Goal: Task Accomplishment & Management: Manage account settings

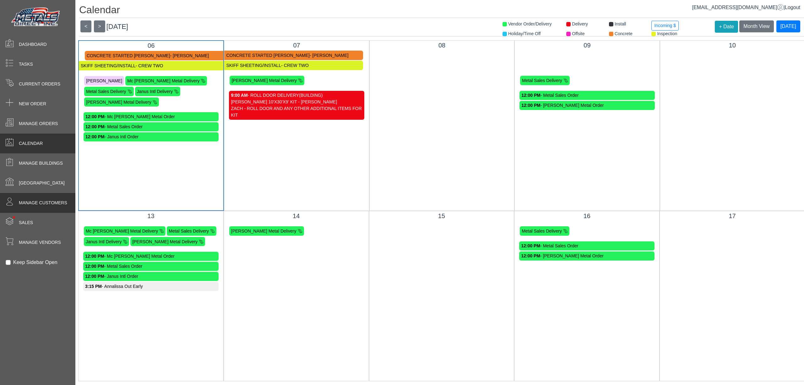
click at [68, 210] on div "Manage Customers" at bounding box center [37, 203] width 75 height 20
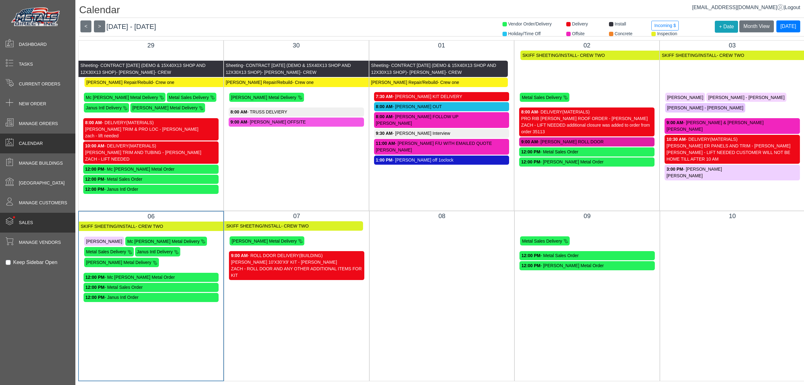
click at [58, 222] on div "• Sales" at bounding box center [37, 223] width 75 height 20
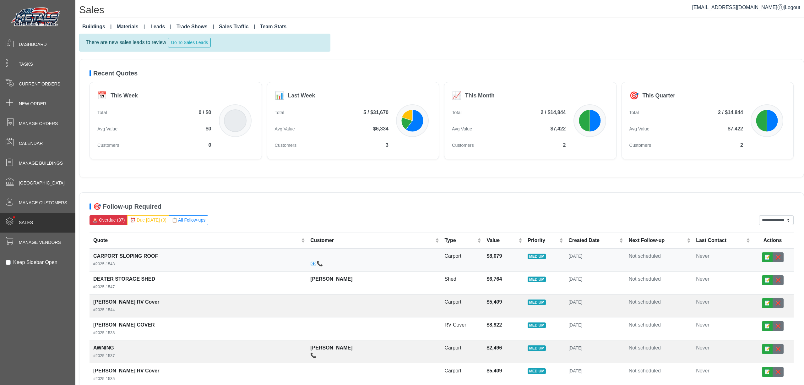
click at [210, 258] on div "CARPORT SLOPING ROOF #2025-1548" at bounding box center [197, 259] width 209 height 15
select select "******"
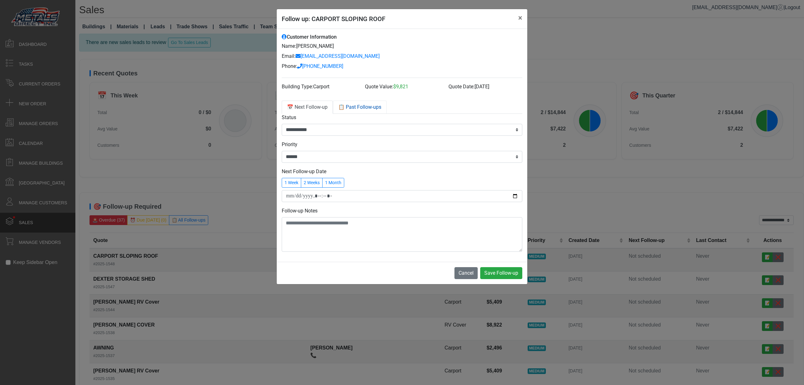
click at [353, 111] on link "📋 Past Follow-ups" at bounding box center [360, 106] width 54 height 13
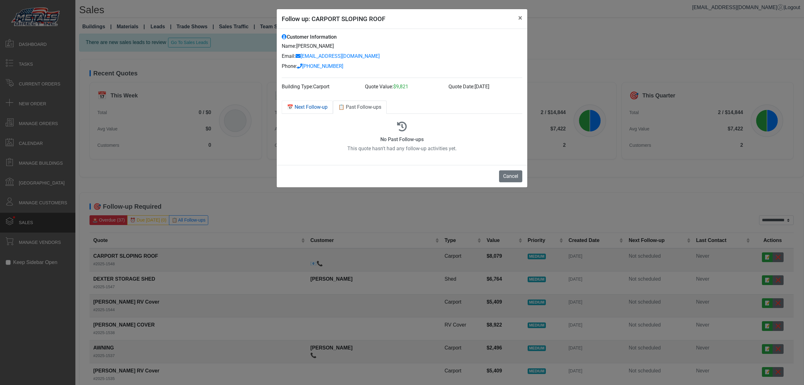
click at [319, 109] on link "📅 Next Follow-up" at bounding box center [307, 106] width 51 height 13
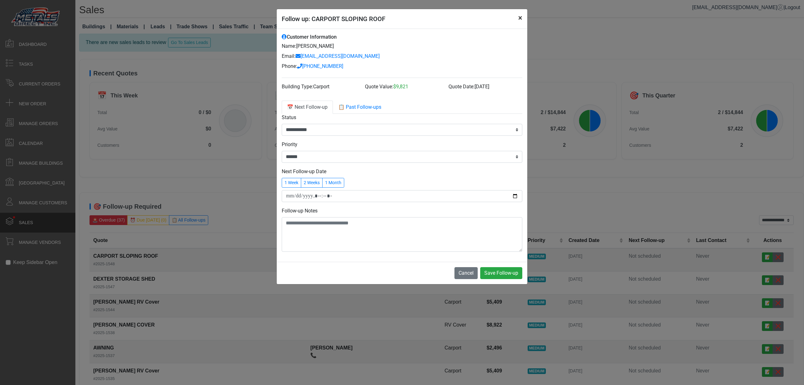
click at [522, 17] on button "×" at bounding box center [520, 18] width 14 height 18
select select "******"
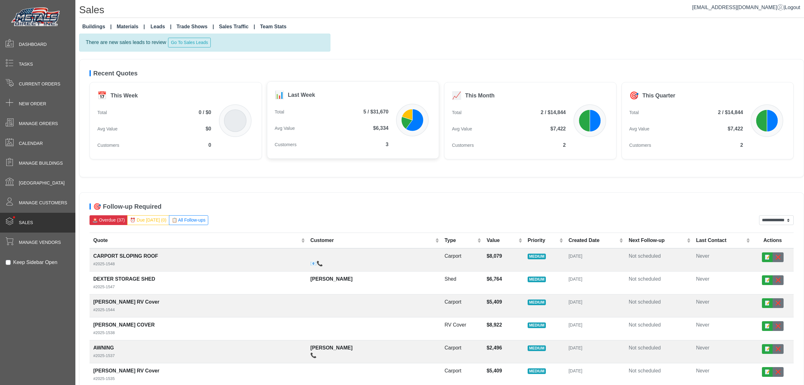
click at [400, 152] on div "📊 Last Week Total 5 / $31,670 Avg Value $6,334 Customers 3" at bounding box center [353, 119] width 172 height 77
click at [410, 119] on icon at bounding box center [407, 115] width 11 height 12
click at [127, 23] on link "Materials" at bounding box center [130, 26] width 33 height 13
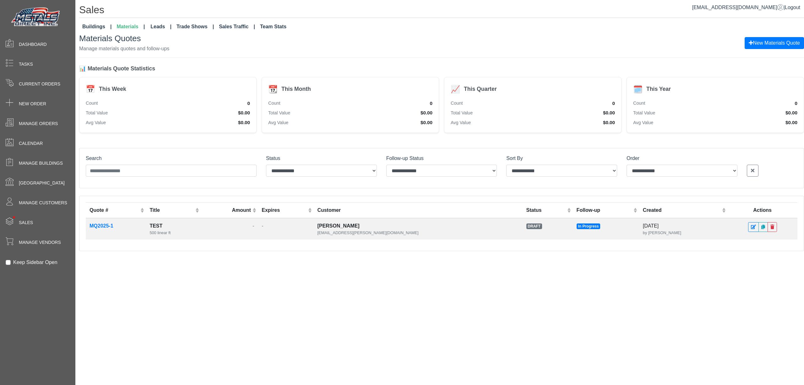
click at [160, 27] on link "Leads" at bounding box center [161, 26] width 26 height 13
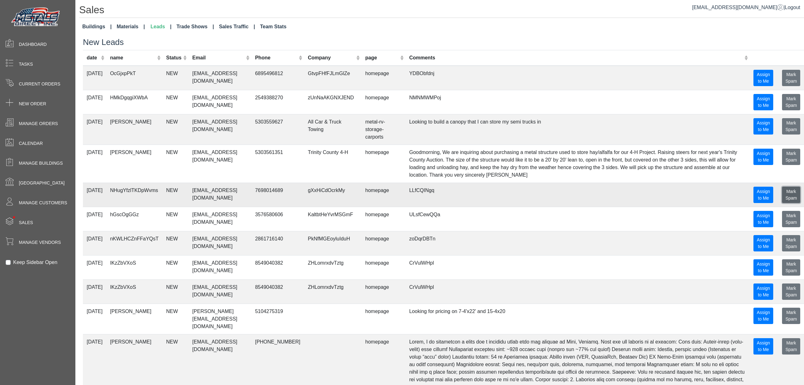
drag, startPoint x: 784, startPoint y: 195, endPoint x: 790, endPoint y: 195, distance: 6.3
click at [790, 195] on button "submitting.. Mark Spam" at bounding box center [791, 195] width 18 height 16
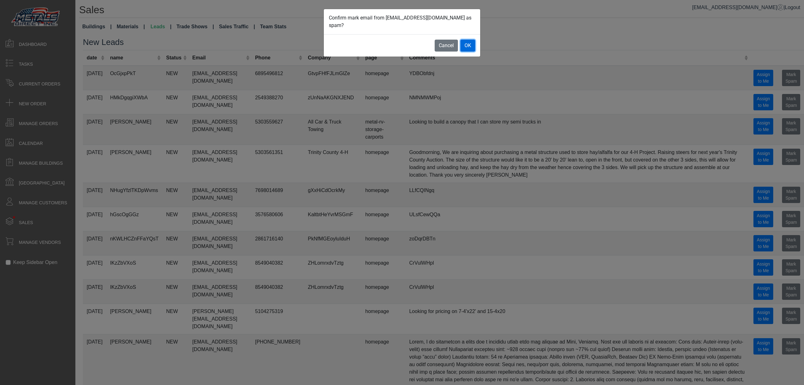
click at [468, 40] on button "OK" at bounding box center [467, 46] width 15 height 12
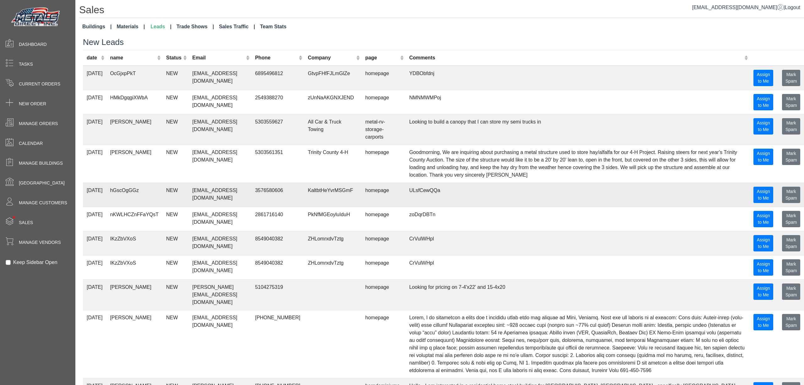
click at [387, 199] on td "homepage" at bounding box center [383, 194] width 44 height 24
click at [784, 195] on button "submitting.. Mark Spam" at bounding box center [791, 195] width 18 height 16
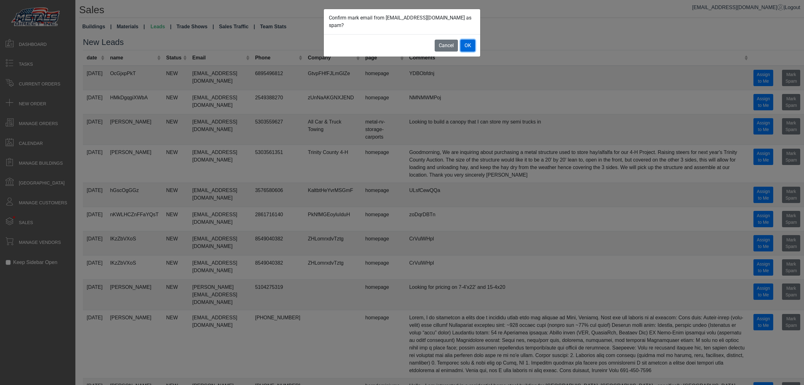
click at [467, 40] on button "OK" at bounding box center [467, 46] width 15 height 12
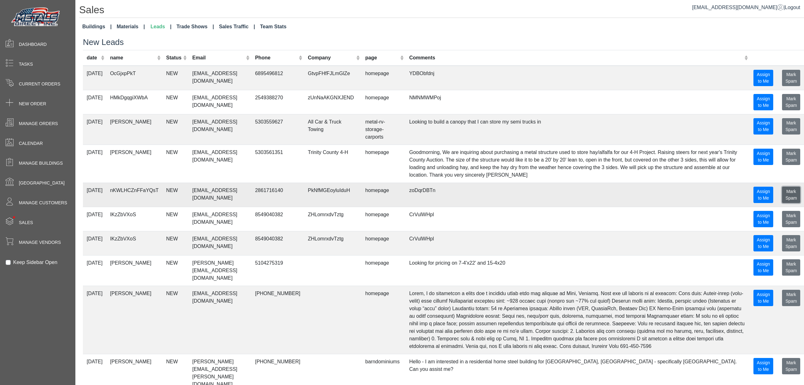
click at [785, 197] on span "Mark Spam" at bounding box center [791, 195] width 12 height 12
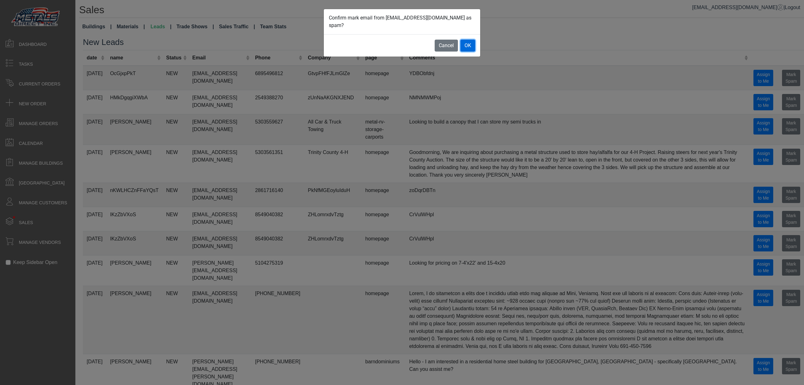
click at [465, 40] on button "OK" at bounding box center [467, 46] width 15 height 12
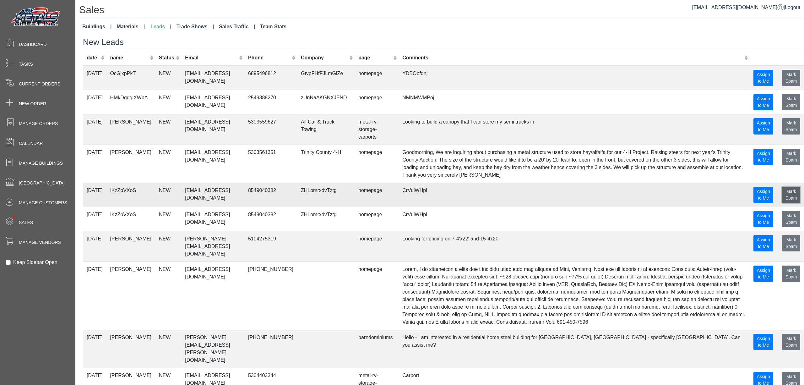
click at [787, 197] on span "Mark Spam" at bounding box center [791, 195] width 12 height 12
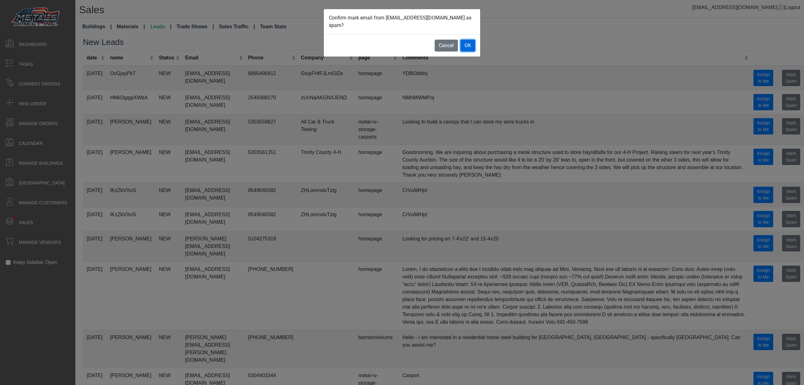
click at [470, 41] on button "OK" at bounding box center [467, 46] width 15 height 12
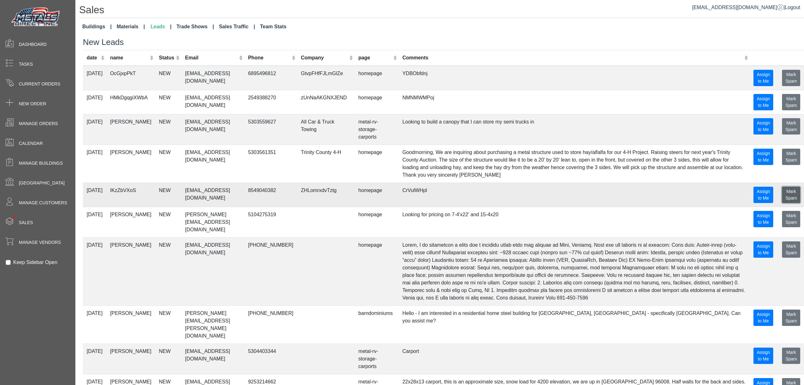
click at [790, 193] on button "submitting.. Mark Spam" at bounding box center [791, 195] width 18 height 16
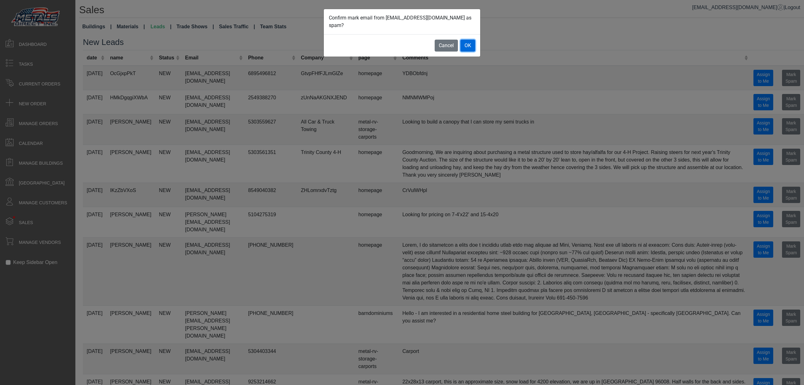
click at [474, 42] on button "OK" at bounding box center [467, 46] width 15 height 12
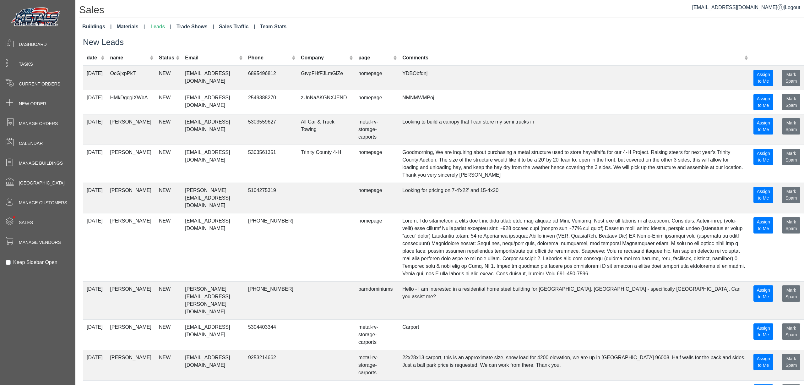
click at [231, 27] on link "Sales Traffic" at bounding box center [236, 26] width 41 height 13
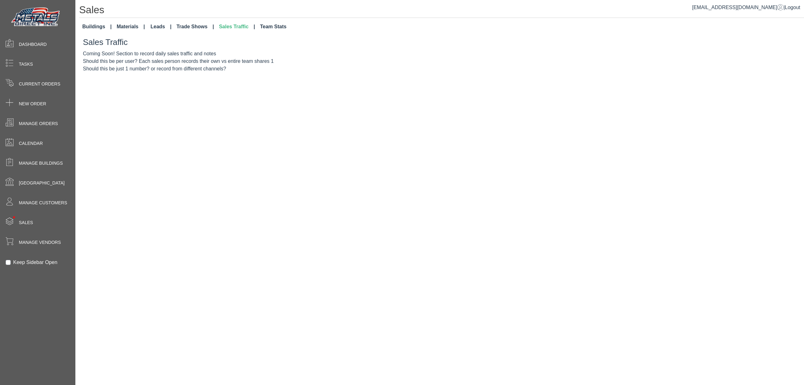
click at [122, 23] on link "Materials" at bounding box center [130, 26] width 33 height 13
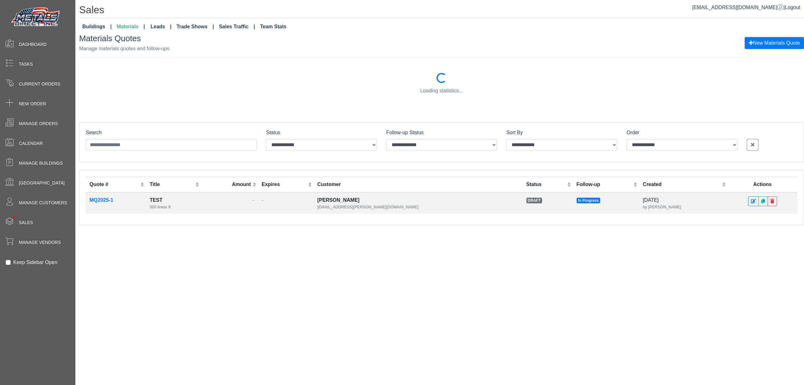
click at [163, 27] on link "Leads" at bounding box center [161, 26] width 26 height 13
